Goal: Task Accomplishment & Management: Use online tool/utility

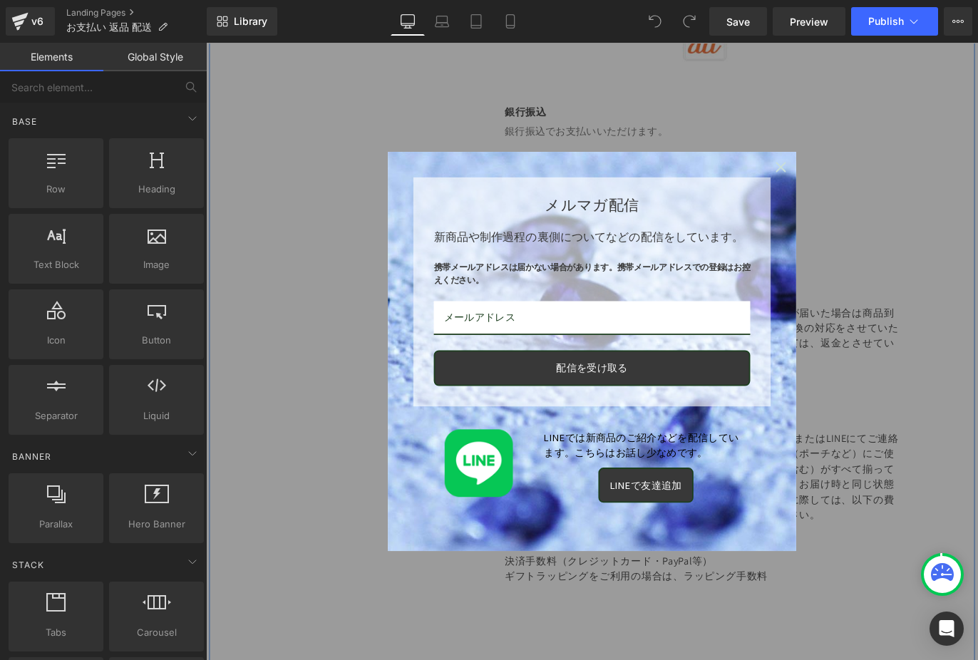
scroll to position [1750, 0]
click at [848, 178] on icon "close icon" at bounding box center [848, 181] width 11 height 11
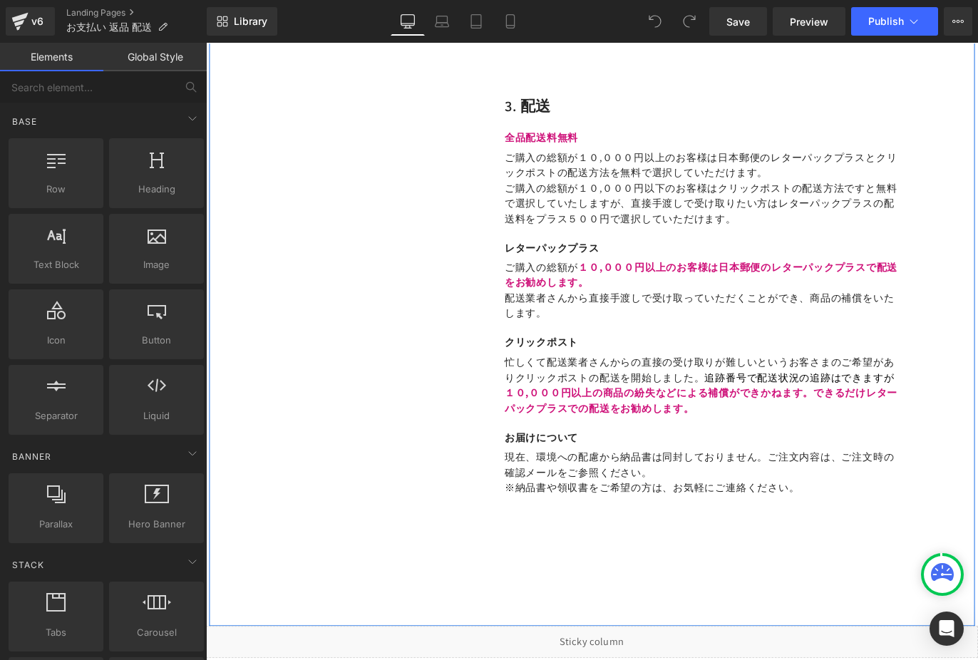
scroll to position [2426, 0]
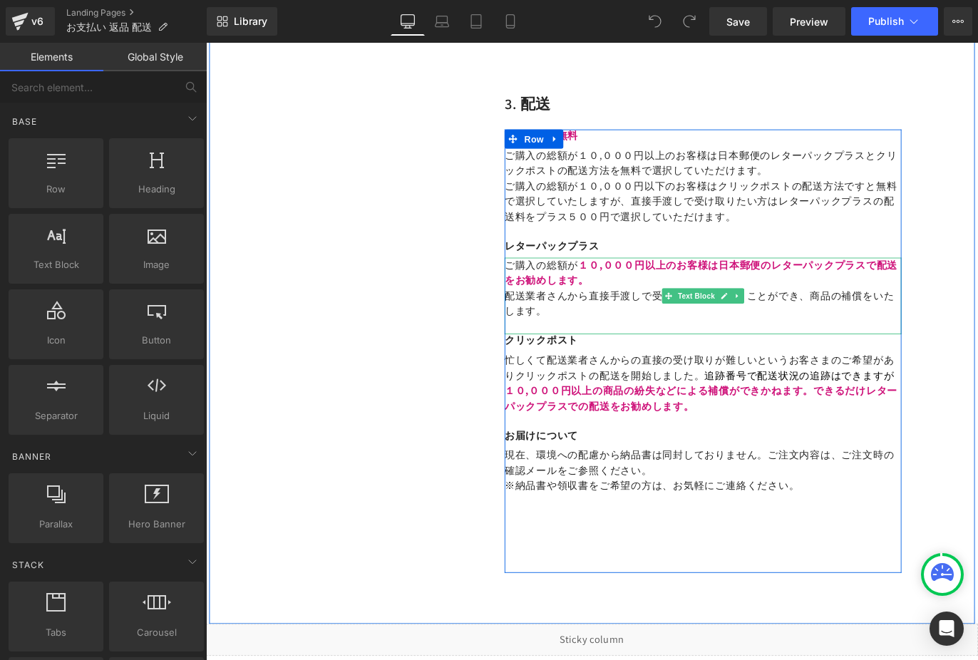
click at [598, 284] on span "ご購入の総額が" at bounding box center [581, 291] width 83 height 15
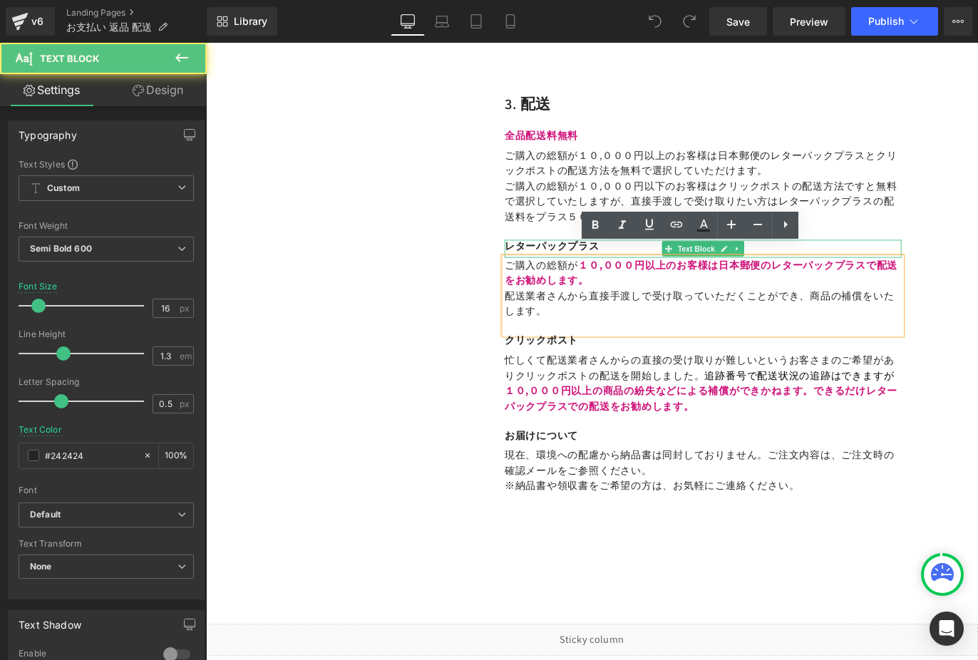
click at [543, 263] on p "レターパックプラス" at bounding box center [761, 270] width 443 height 15
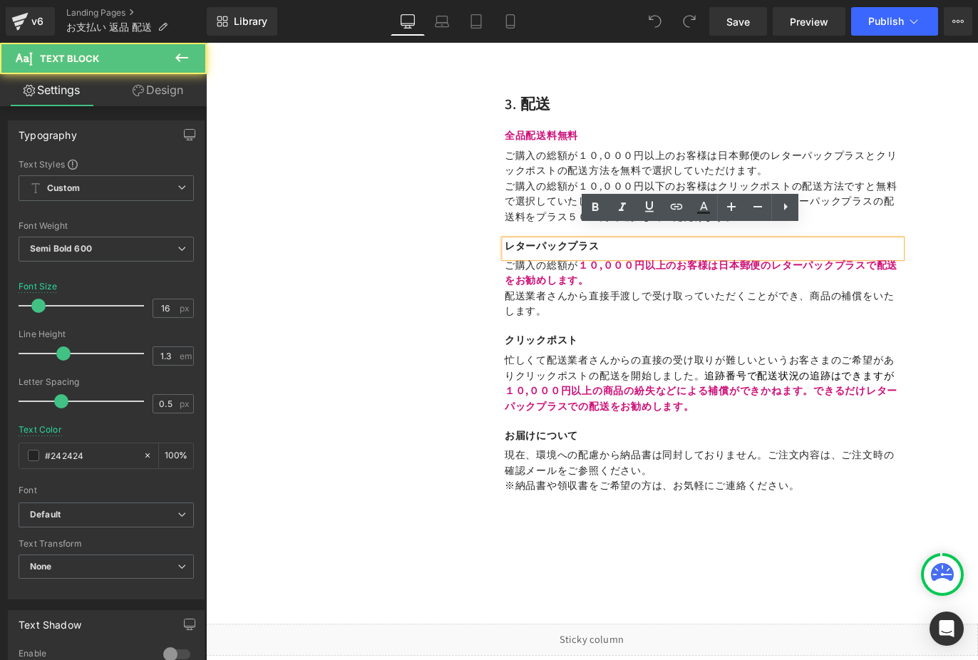
click at [540, 263] on p "レターパックプラス" at bounding box center [761, 270] width 443 height 15
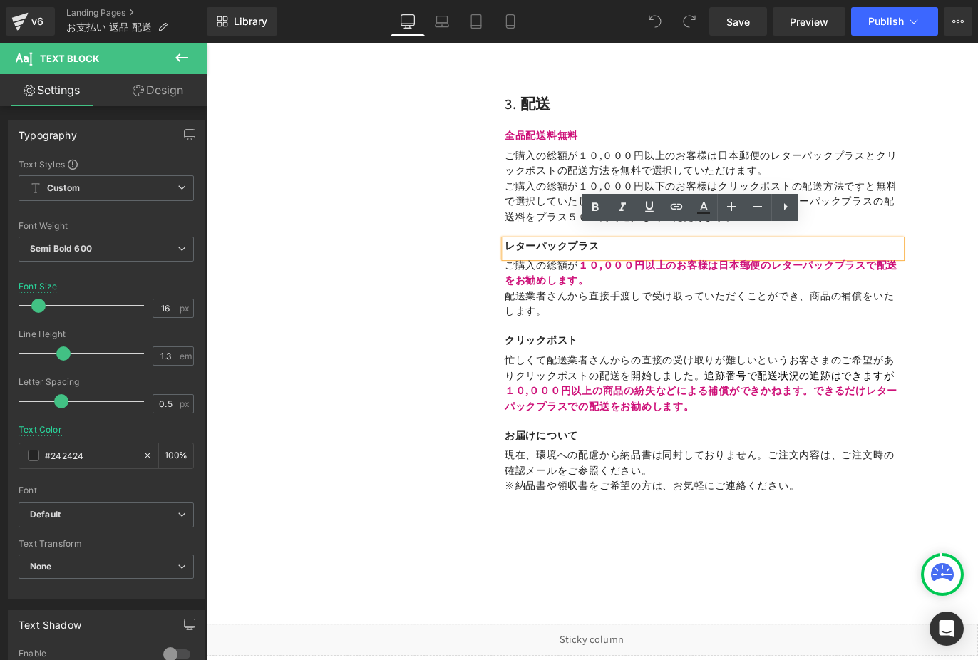
click at [542, 263] on p "レターパックプラス" at bounding box center [761, 270] width 443 height 15
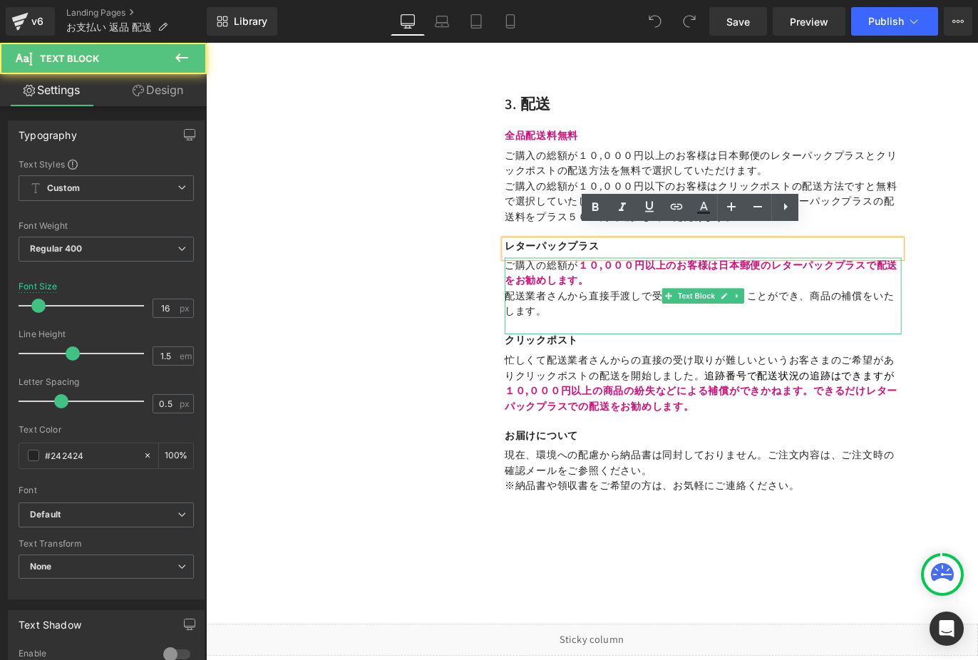
click at [564, 285] on p "ご購入の総額が １０,０００円以上のお 客様は 日本郵便のレターパッ クプラスで配送をお勧めします。" at bounding box center [761, 300] width 443 height 34
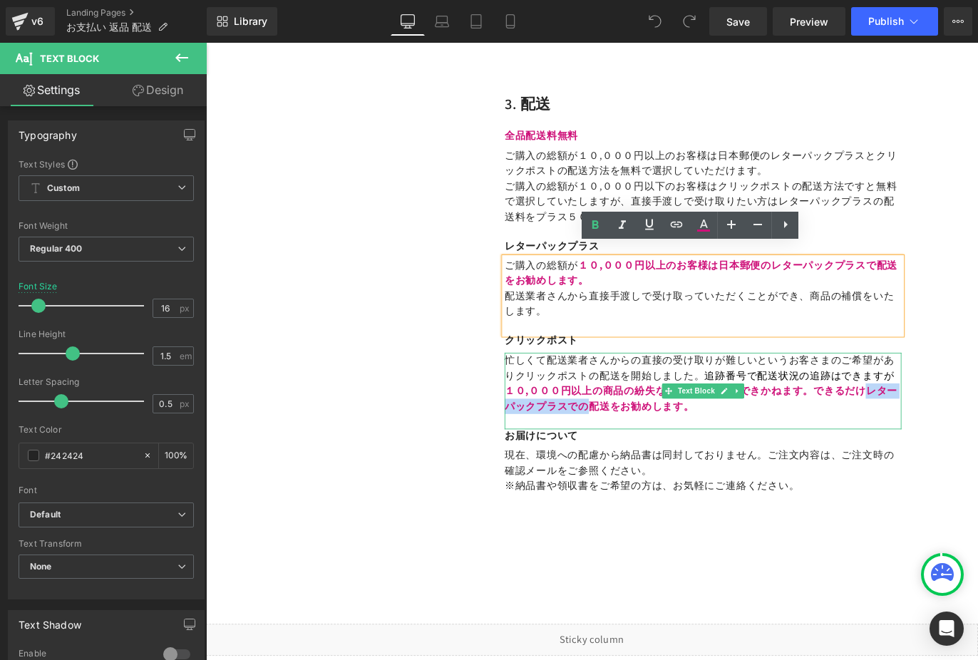
drag, startPoint x: 940, startPoint y: 419, endPoint x: 631, endPoint y: 438, distance: 309.3
click at [631, 438] on span "１０,０００円以上の商品の紛失などによる補償ができかねます。できるだけレターパックプラスでの配送をお勧めします。" at bounding box center [759, 440] width 439 height 32
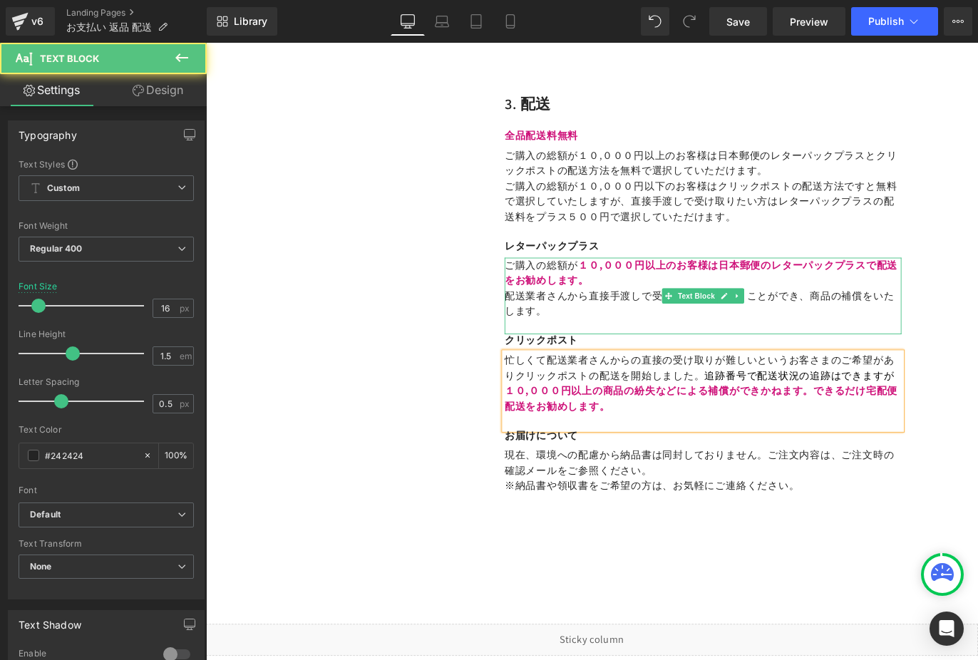
click at [652, 318] on span "配送業者さんから直接手渡しで受け取っていただくことができ、商品の補償をいたします。" at bounding box center [758, 334] width 436 height 32
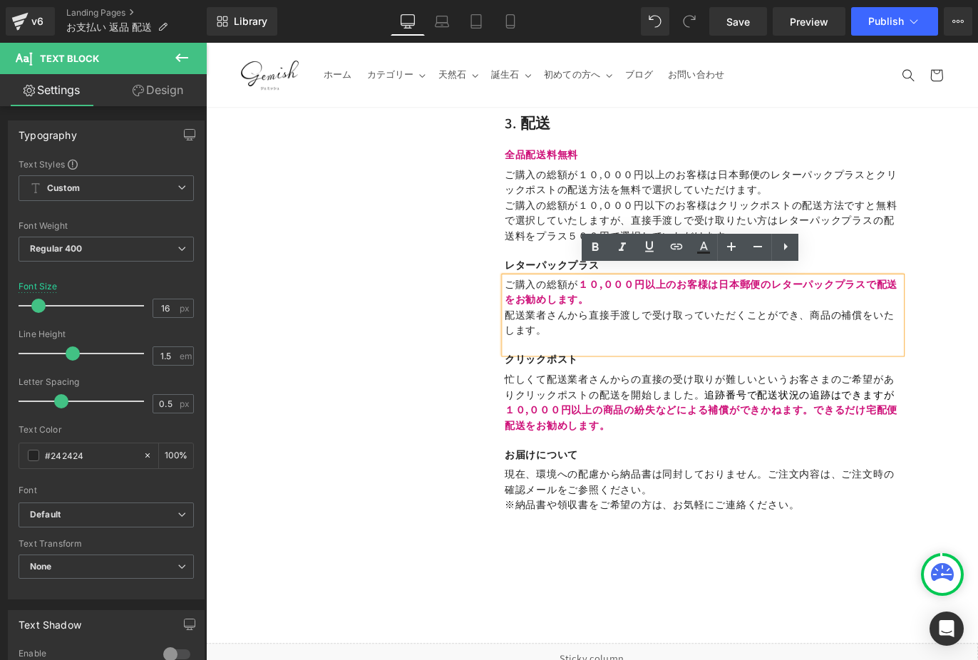
scroll to position [2397, 0]
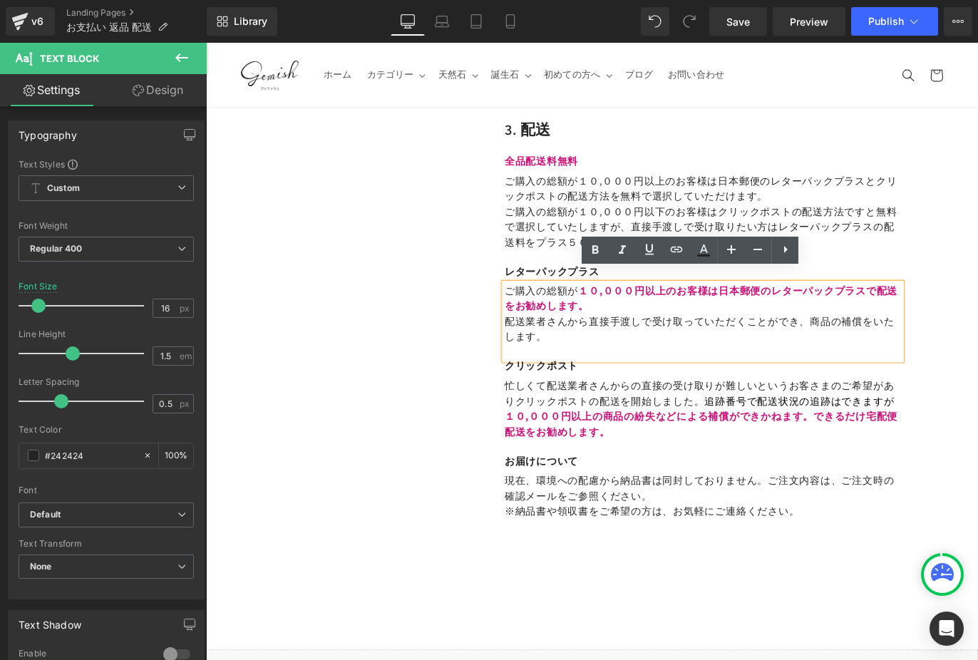
click at [622, 312] on span "１０,０００円以上のお" at bounding box center [683, 319] width 122 height 15
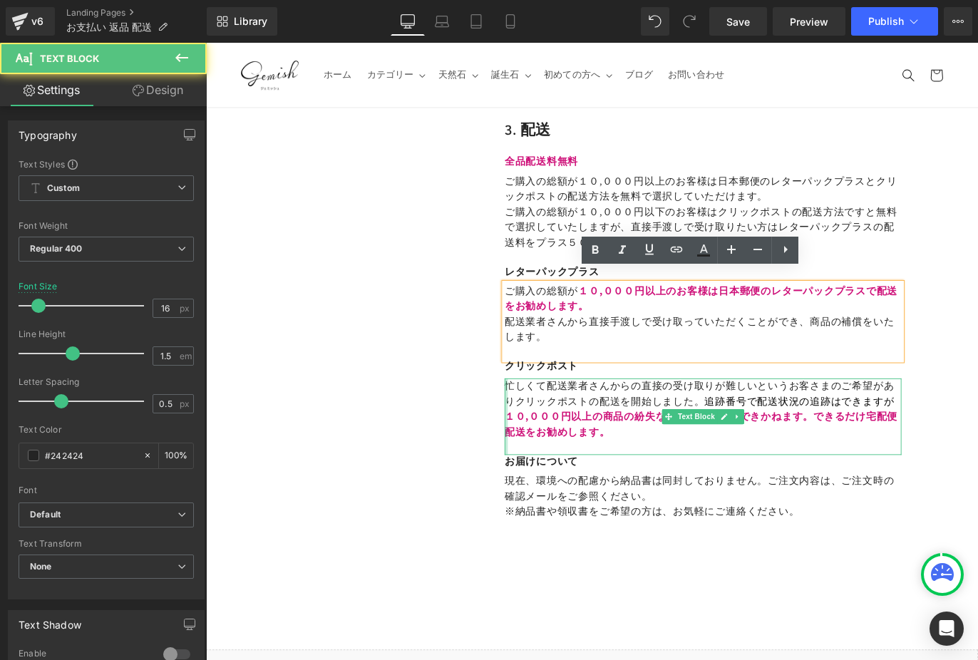
click at [540, 464] on div at bounding box center [542, 461] width 4 height 86
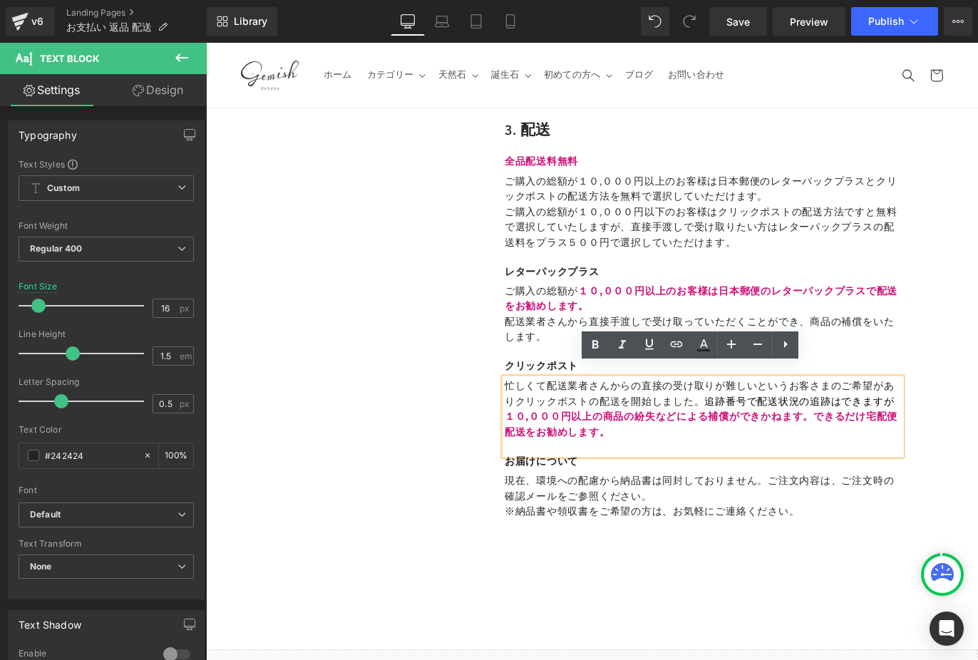
click at [540, 463] on span "１０,０００円以上の商品の紛失などによる補償ができかねます。できるだけ宅配便配送をお勧めします。" at bounding box center [759, 469] width 439 height 32
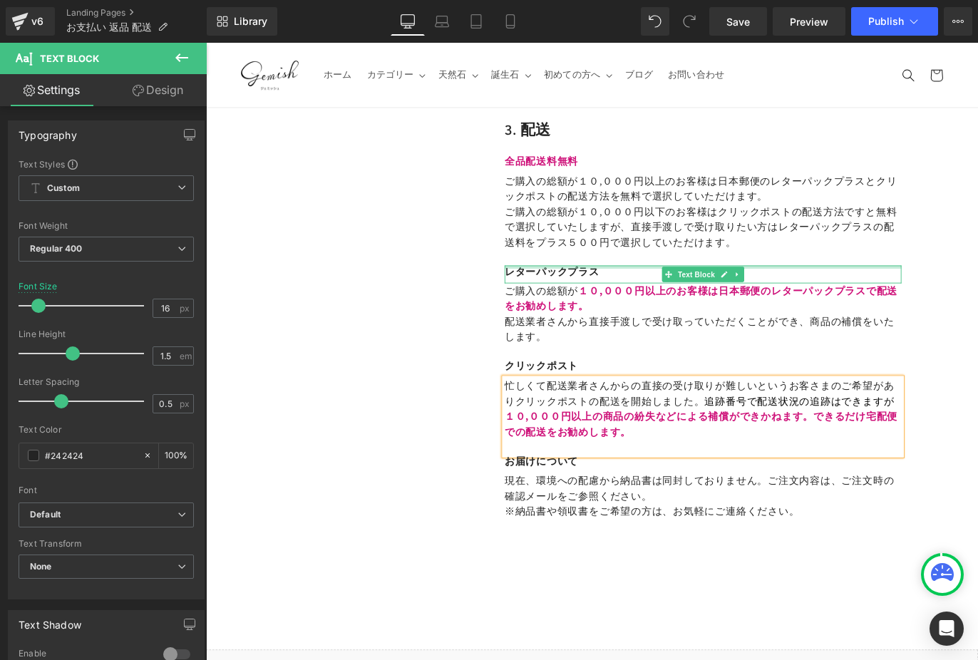
click at [586, 292] on div at bounding box center [761, 294] width 443 height 4
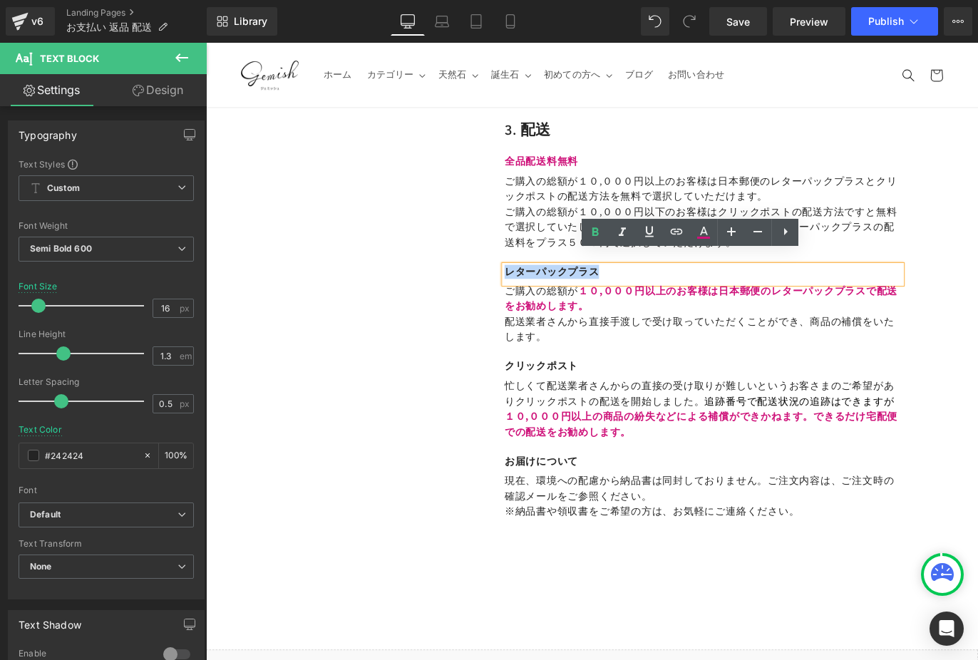
drag, startPoint x: 539, startPoint y: 282, endPoint x: 643, endPoint y: 282, distance: 104.1
click at [643, 292] on p "レターパックプラス" at bounding box center [761, 299] width 443 height 15
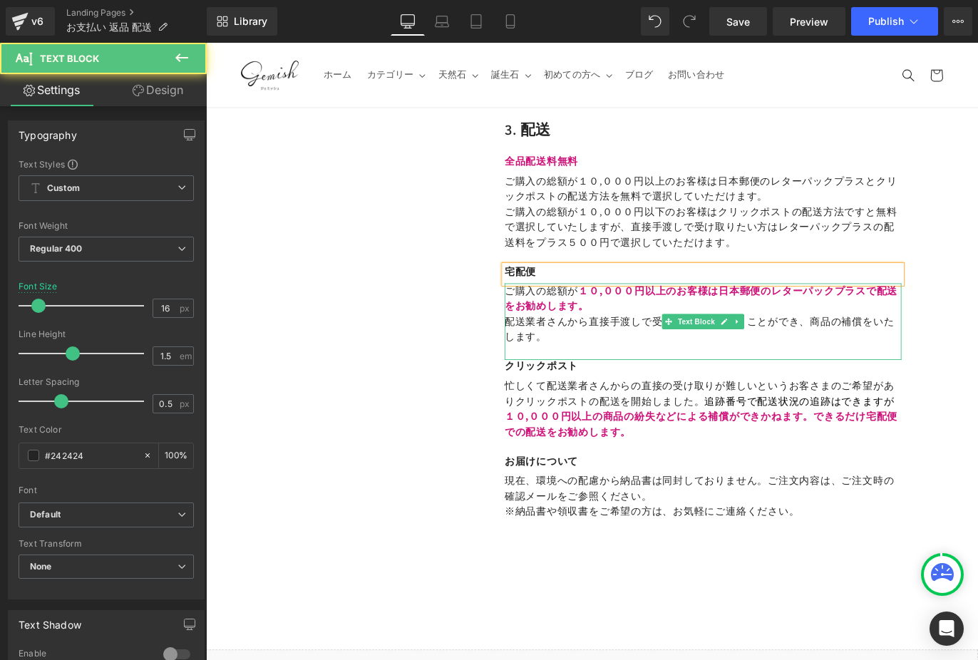
click at [709, 322] on p "ご購入の総額が １０,０００円以上のお 客様は 日本郵便のレターパッ クプラスで配送をお勧めします。" at bounding box center [761, 329] width 443 height 34
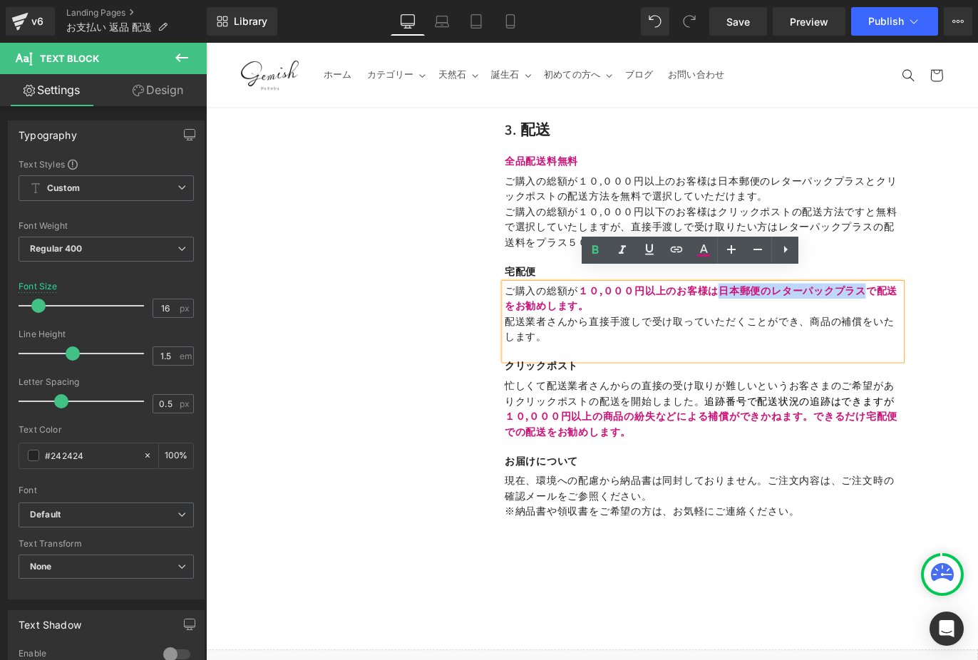
drag, startPoint x: 778, startPoint y: 303, endPoint x: 938, endPoint y: 309, distance: 160.6
click at [938, 312] on p "ご購入の総額が １０,０００円以上のお 客様は 日本郵便のレターパッ クプラスで配送をお勧めします。" at bounding box center [761, 329] width 443 height 34
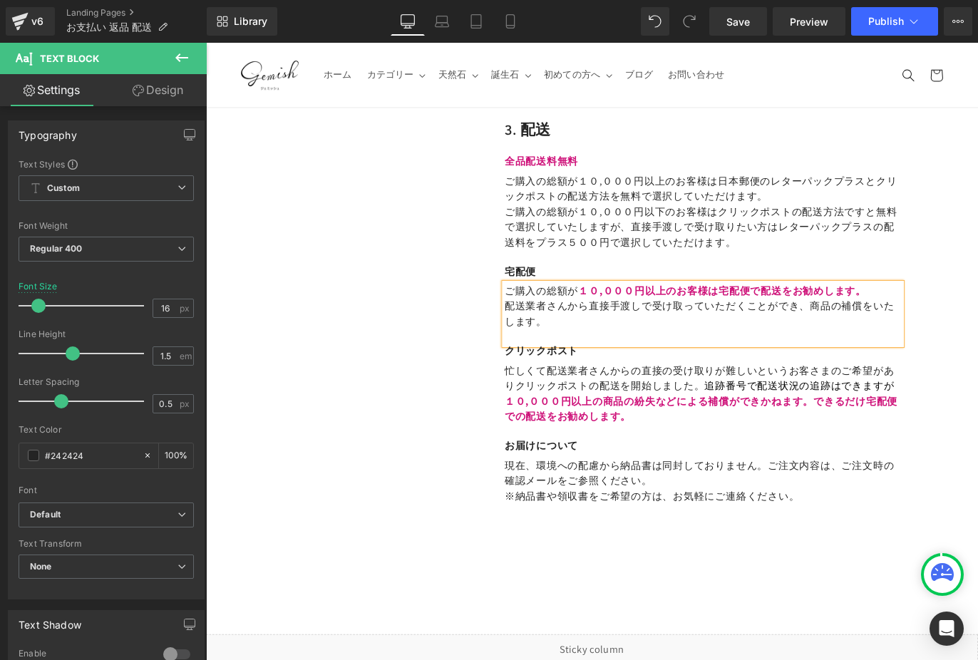
click at [829, 312] on span "で配送をお勧めします。" at bounding box center [879, 319] width 130 height 15
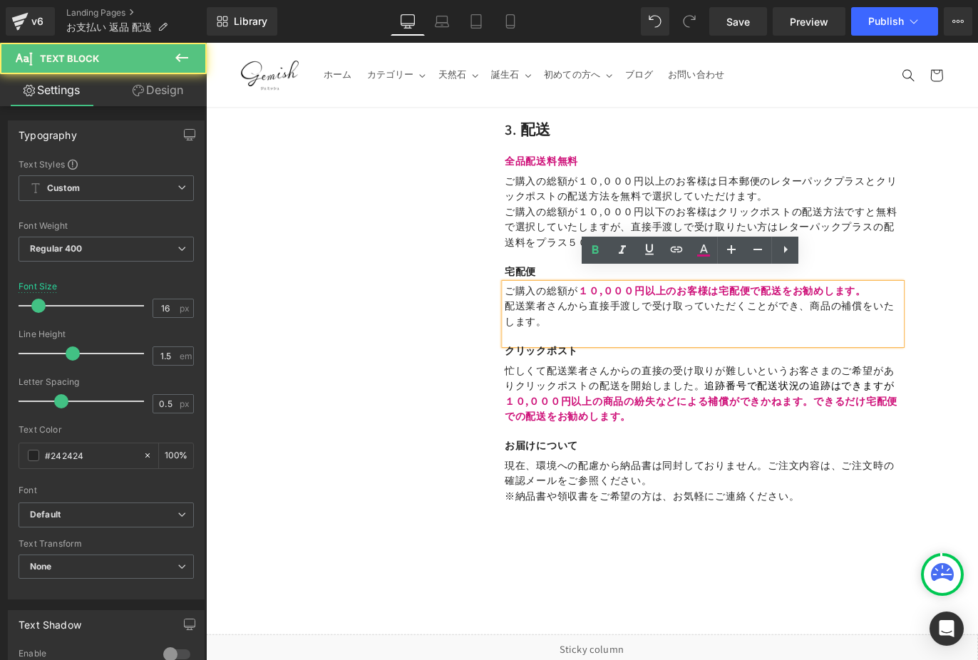
click at [820, 312] on span "で配送をお勧めします。" at bounding box center [879, 319] width 130 height 15
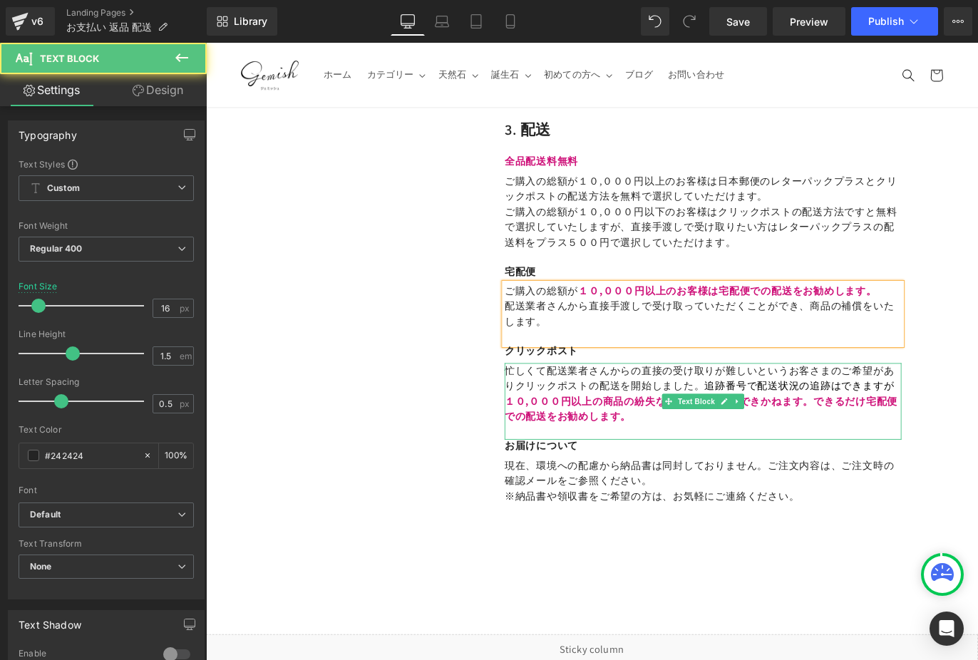
click at [816, 419] on span "追跡番号で配送状況の追跡はできますが" at bounding box center [869, 426] width 212 height 15
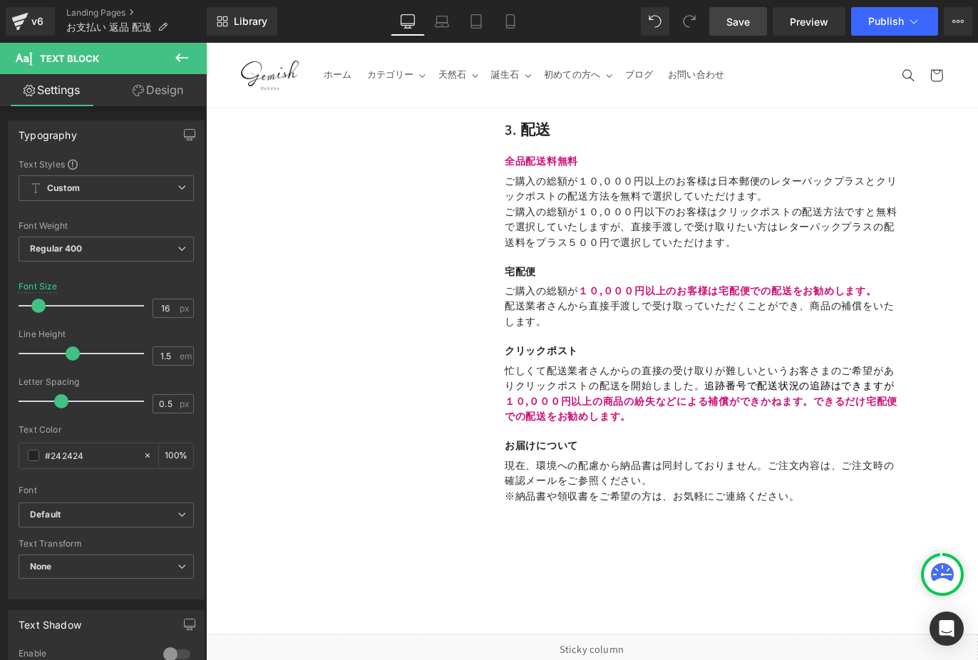
click at [745, 20] on span "Save" at bounding box center [739, 21] width 24 height 15
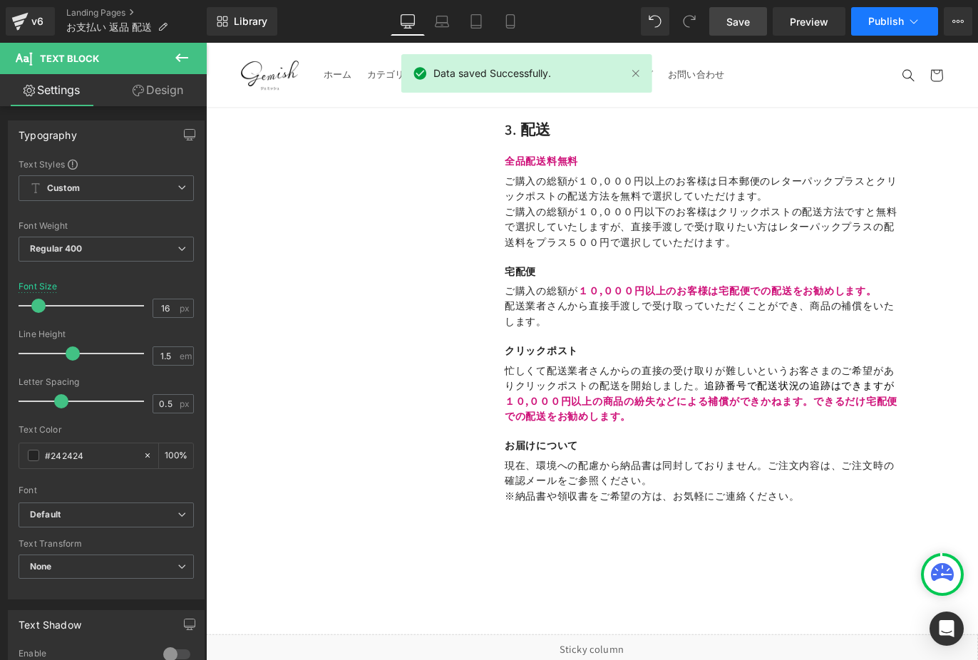
click at [891, 22] on span "Publish" at bounding box center [886, 21] width 36 height 11
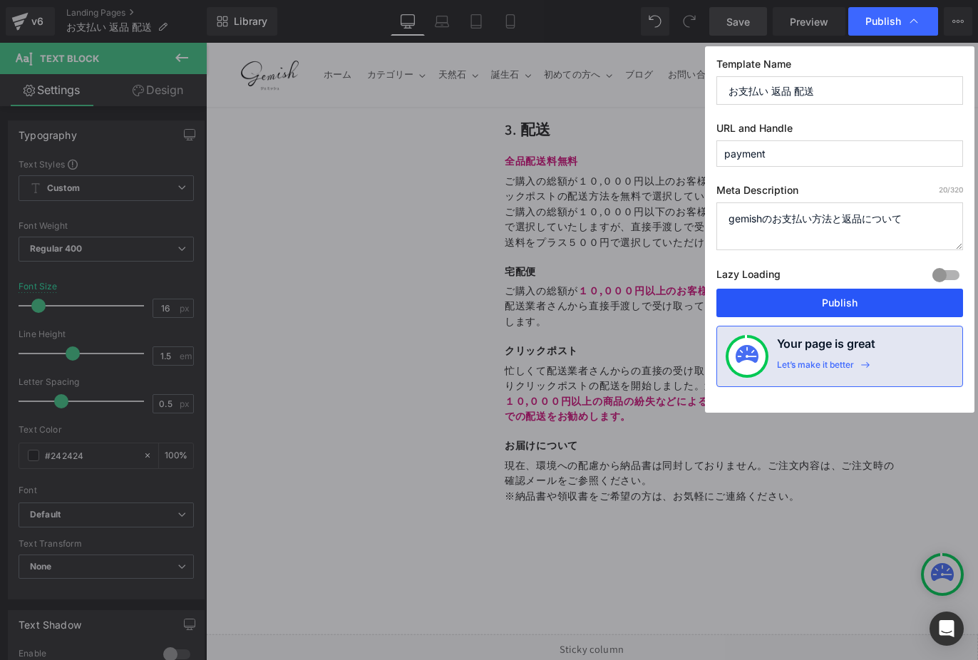
click at [876, 301] on button "Publish" at bounding box center [840, 303] width 247 height 29
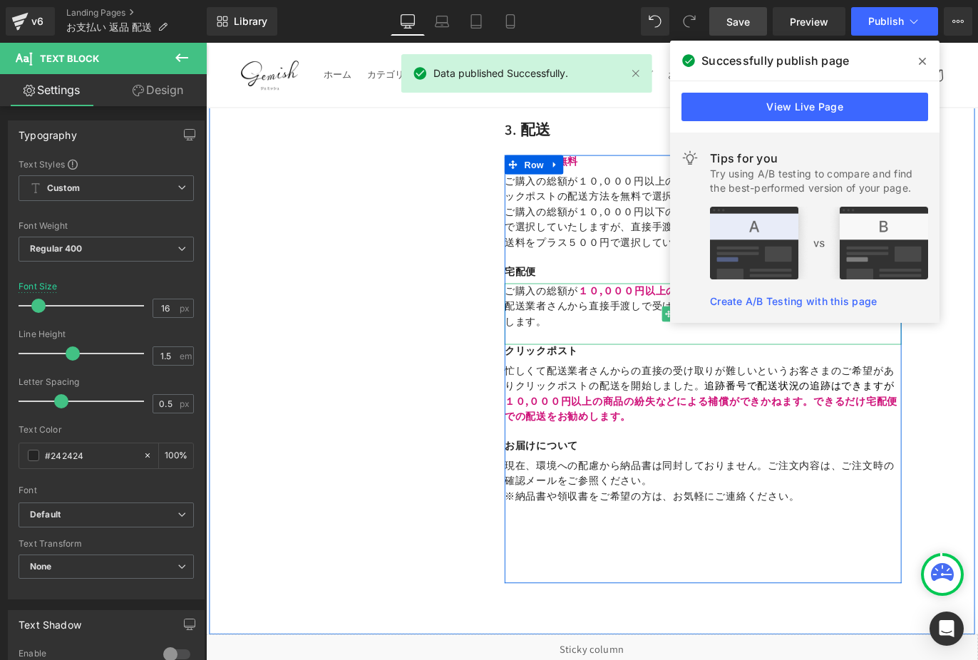
click at [922, 58] on icon at bounding box center [922, 61] width 7 height 11
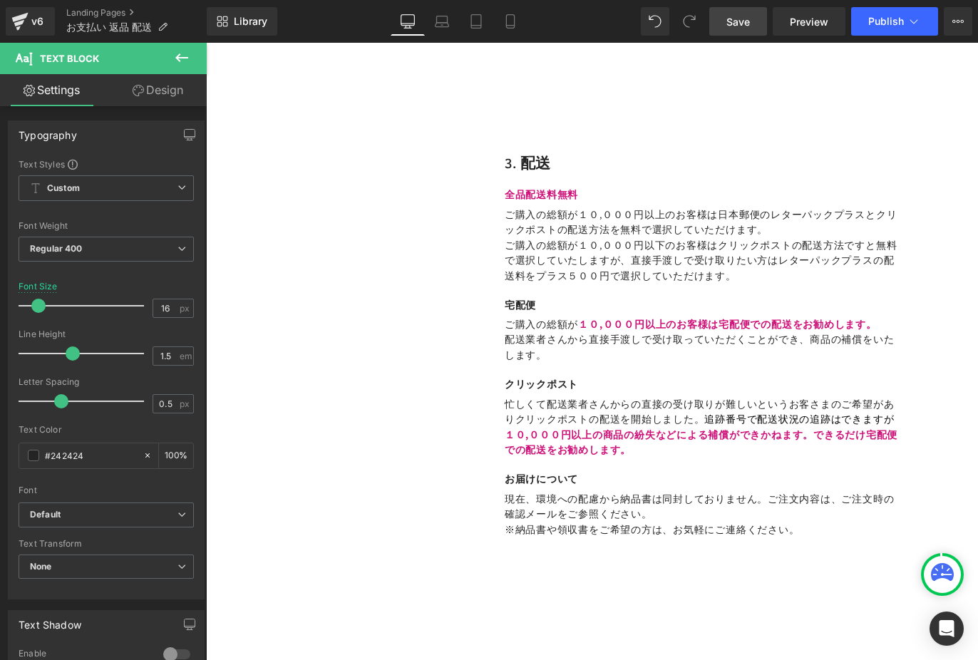
scroll to position [2360, 0]
click at [883, 19] on span "Publish" at bounding box center [886, 21] width 36 height 11
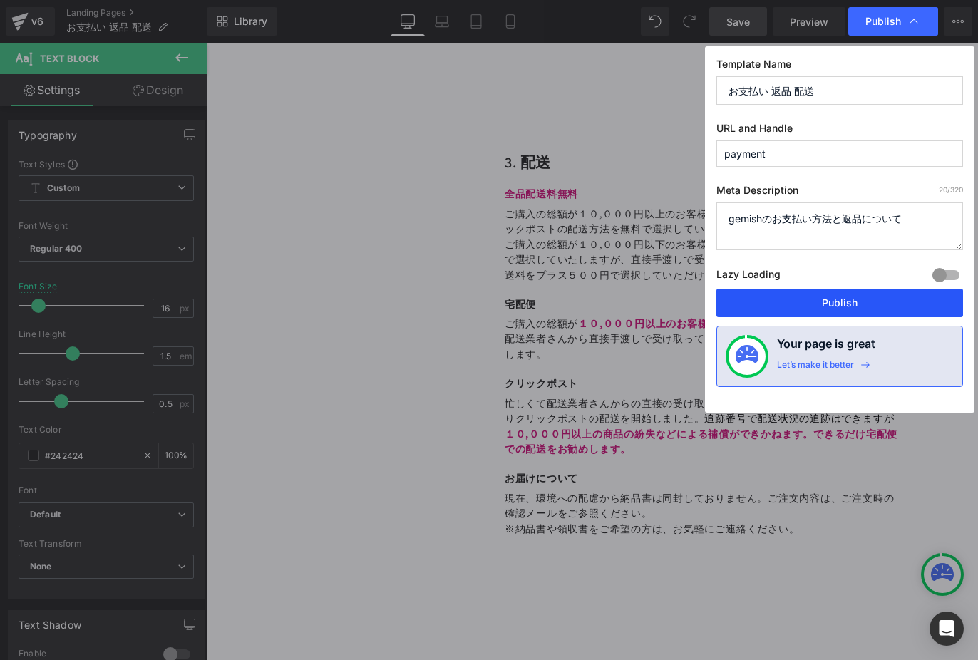
click at [863, 297] on button "Publish" at bounding box center [840, 303] width 247 height 29
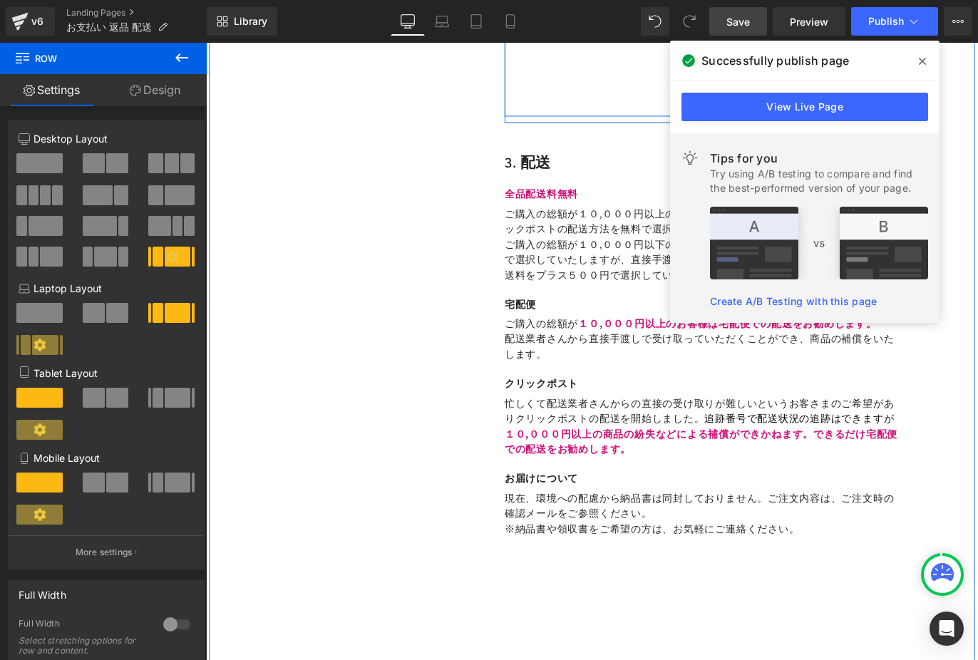
click at [922, 56] on icon at bounding box center [922, 61] width 7 height 11
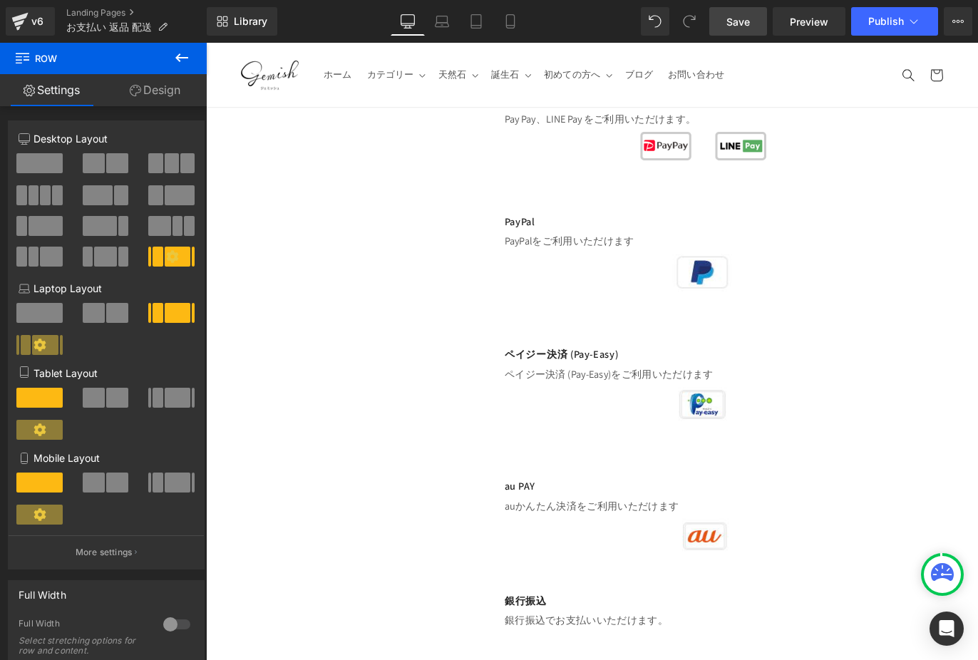
scroll to position [1194, 0]
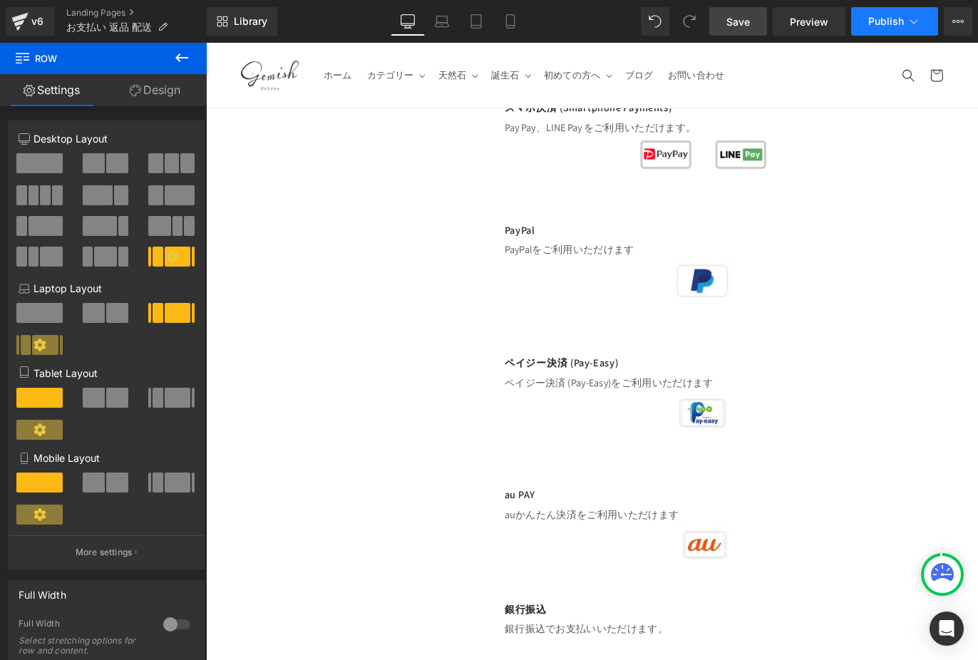
click at [898, 27] on button "Publish" at bounding box center [894, 21] width 87 height 29
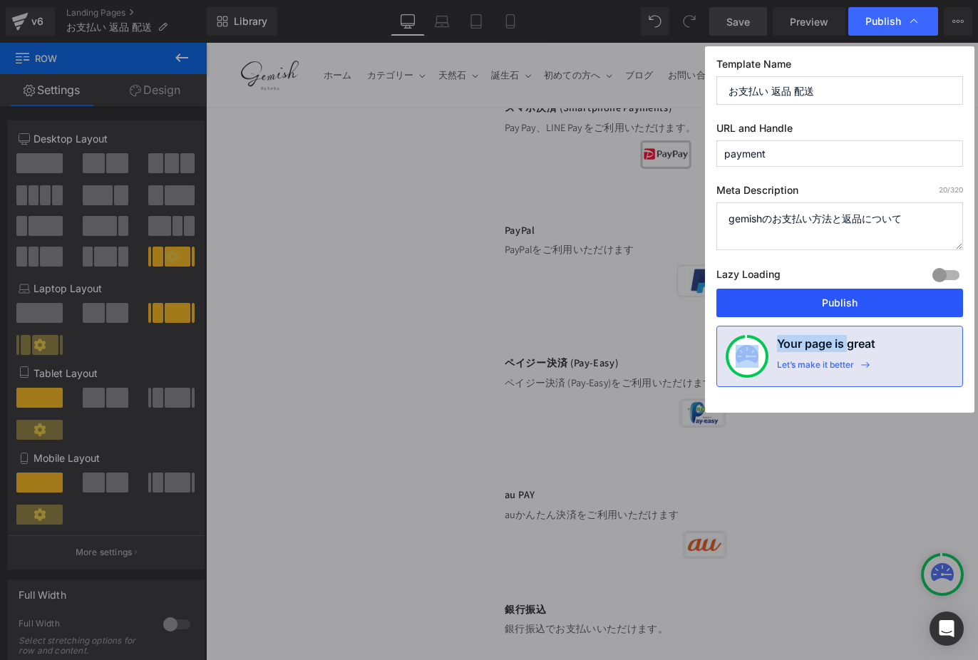
drag, startPoint x: 876, startPoint y: 321, endPoint x: 882, endPoint y: 302, distance: 19.6
click at [882, 302] on div "Template Name お支払い 返品 配送 URL and Handle payment Meta Description 20 /320 gemish…" at bounding box center [840, 229] width 270 height 366
click at [882, 302] on button "Publish" at bounding box center [840, 303] width 247 height 29
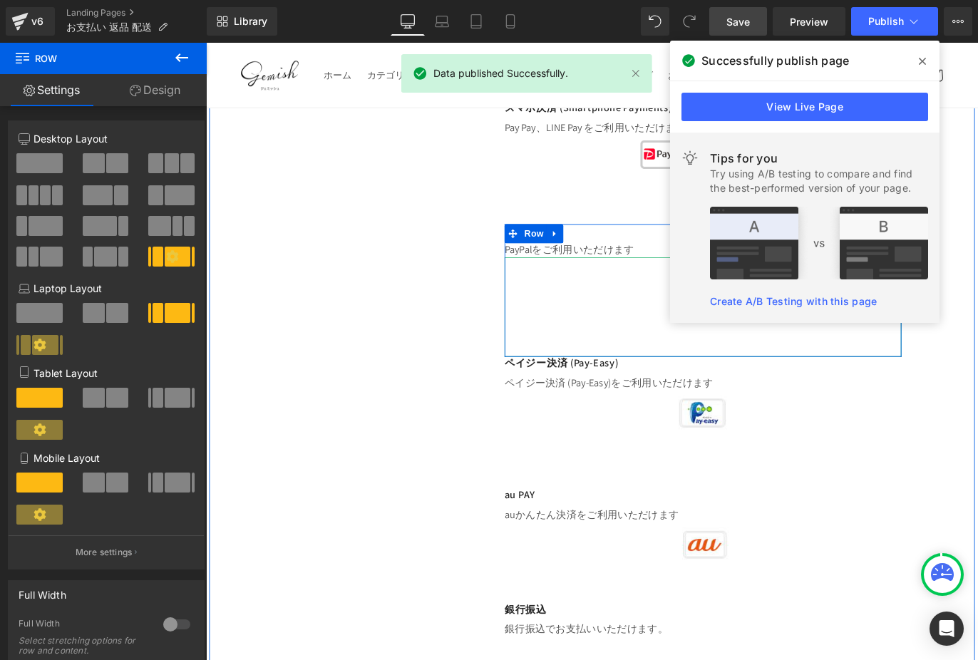
click at [922, 59] on icon at bounding box center [922, 61] width 7 height 11
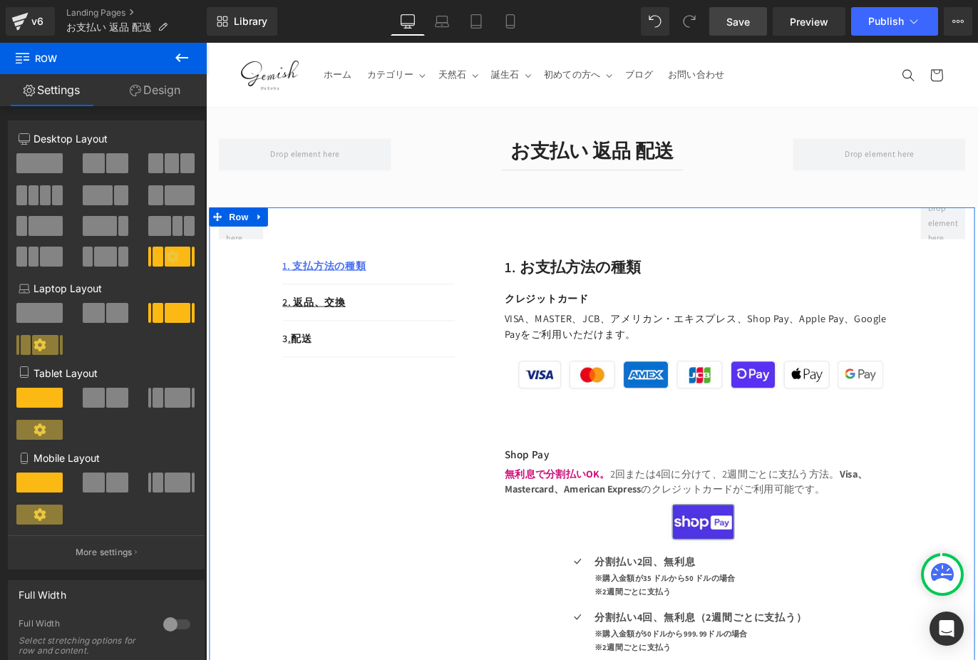
scroll to position [0, 0]
